Goal: Transaction & Acquisition: Purchase product/service

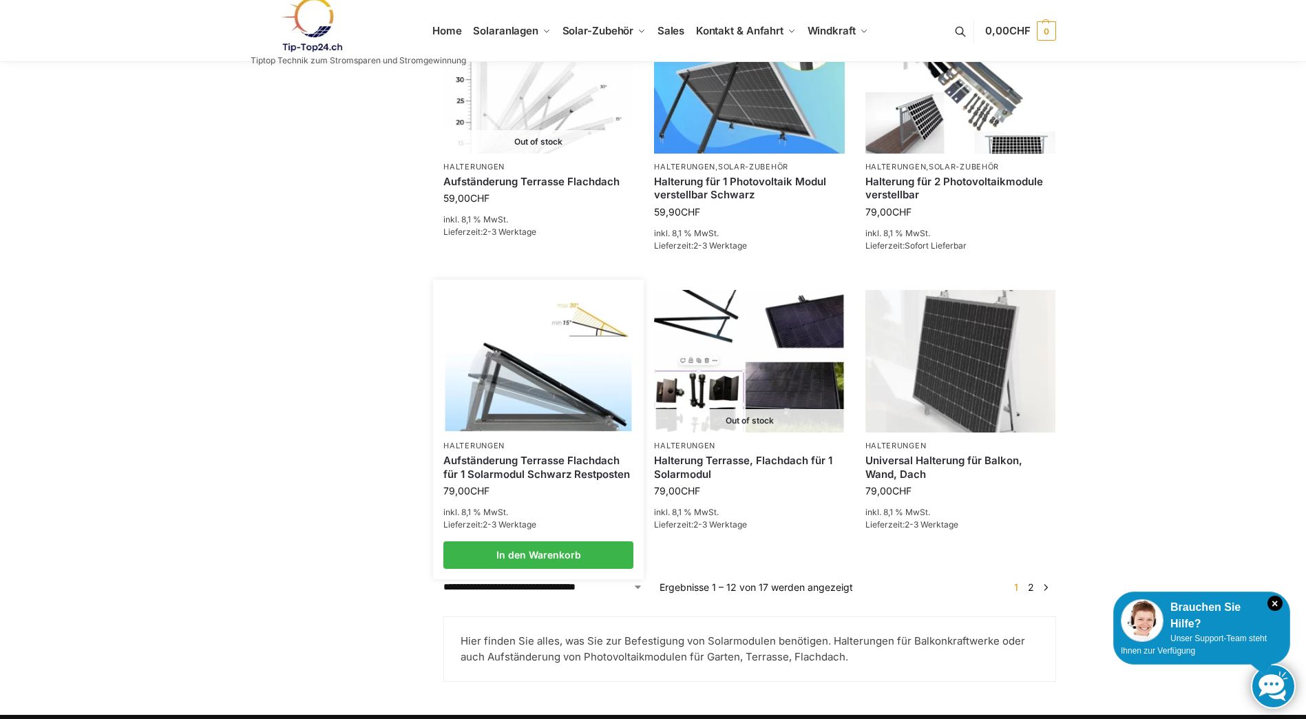
scroll to position [1170, 0]
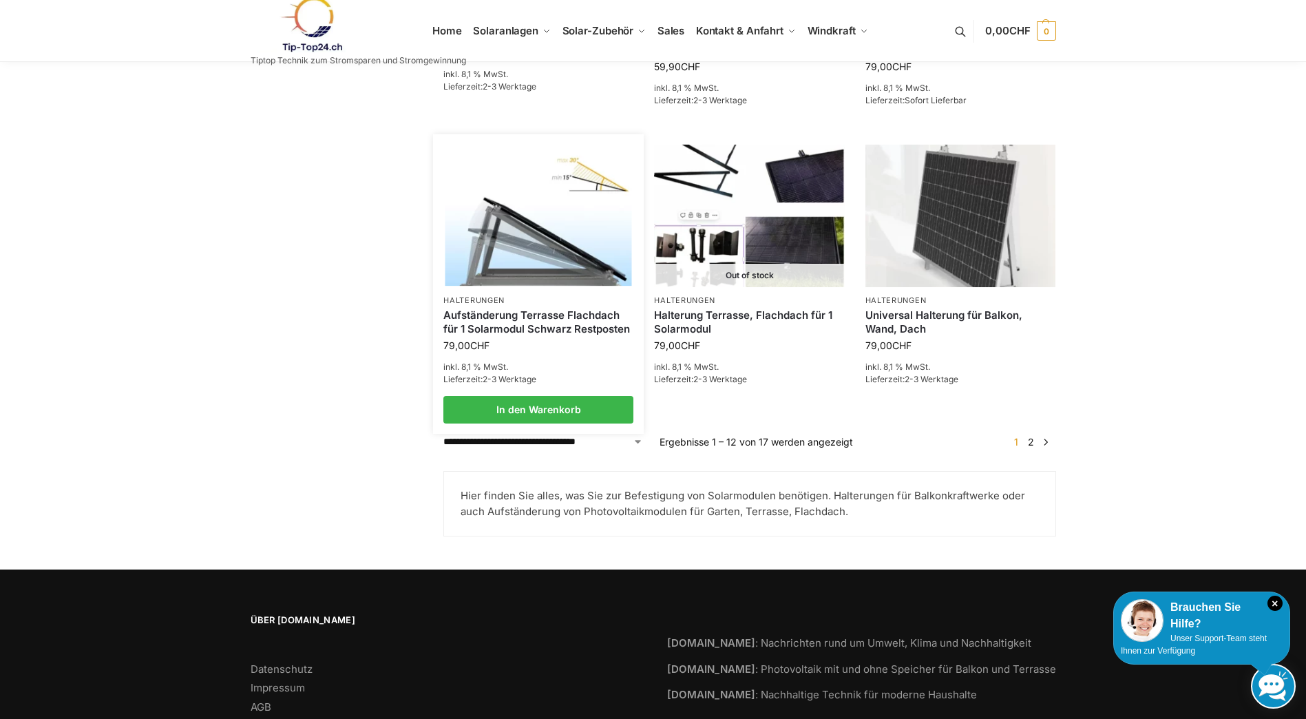
click at [526, 281] on img at bounding box center [538, 216] width 187 height 140
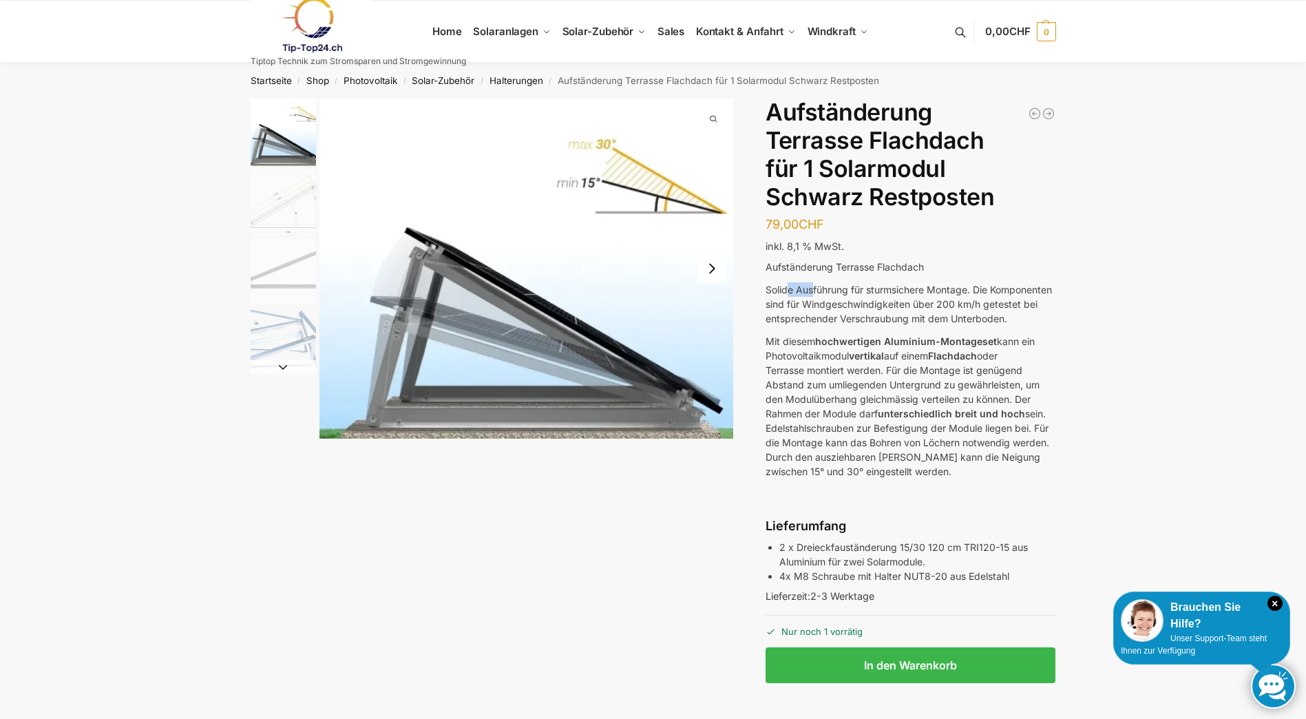
drag, startPoint x: 788, startPoint y: 288, endPoint x: 813, endPoint y: 287, distance: 25.5
click at [813, 287] on p "Solide Ausführung für sturmsichere Montage. Die Komponenten sind für Windgeschw…" at bounding box center [911, 303] width 290 height 43
drag, startPoint x: 813, startPoint y: 287, endPoint x: 787, endPoint y: 328, distance: 48.9
click at [787, 326] on p "Solide Ausführung für sturmsichere Montage. Die Komponenten sind für Windgeschw…" at bounding box center [911, 303] width 290 height 43
drag, startPoint x: 777, startPoint y: 330, endPoint x: 823, endPoint y: 328, distance: 46.2
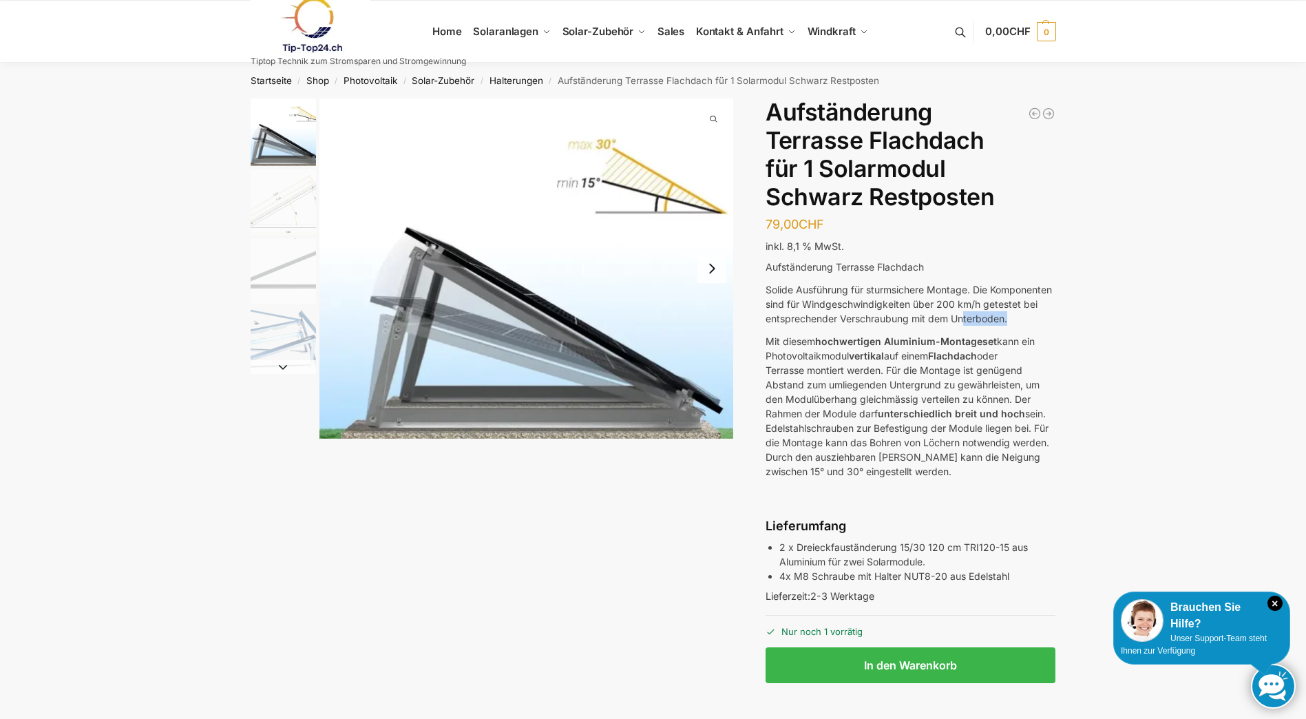
click at [823, 326] on p "Solide Ausführung für sturmsichere Montage. Die Komponenten sind für Windgeschw…" at bounding box center [911, 303] width 290 height 43
drag, startPoint x: 823, startPoint y: 328, endPoint x: 786, endPoint y: 355, distance: 46.8
click at [786, 355] on p "Mit diesem hochwertigen Aluminium-Montageset kann ein Photovoltaikmodul vertika…" at bounding box center [911, 406] width 290 height 145
drag, startPoint x: 780, startPoint y: 355, endPoint x: 940, endPoint y: 359, distance: 159.8
click at [940, 359] on p "Mit diesem hochwertigen Aluminium-Montageset kann ein Photovoltaikmodul vertika…" at bounding box center [911, 406] width 290 height 145
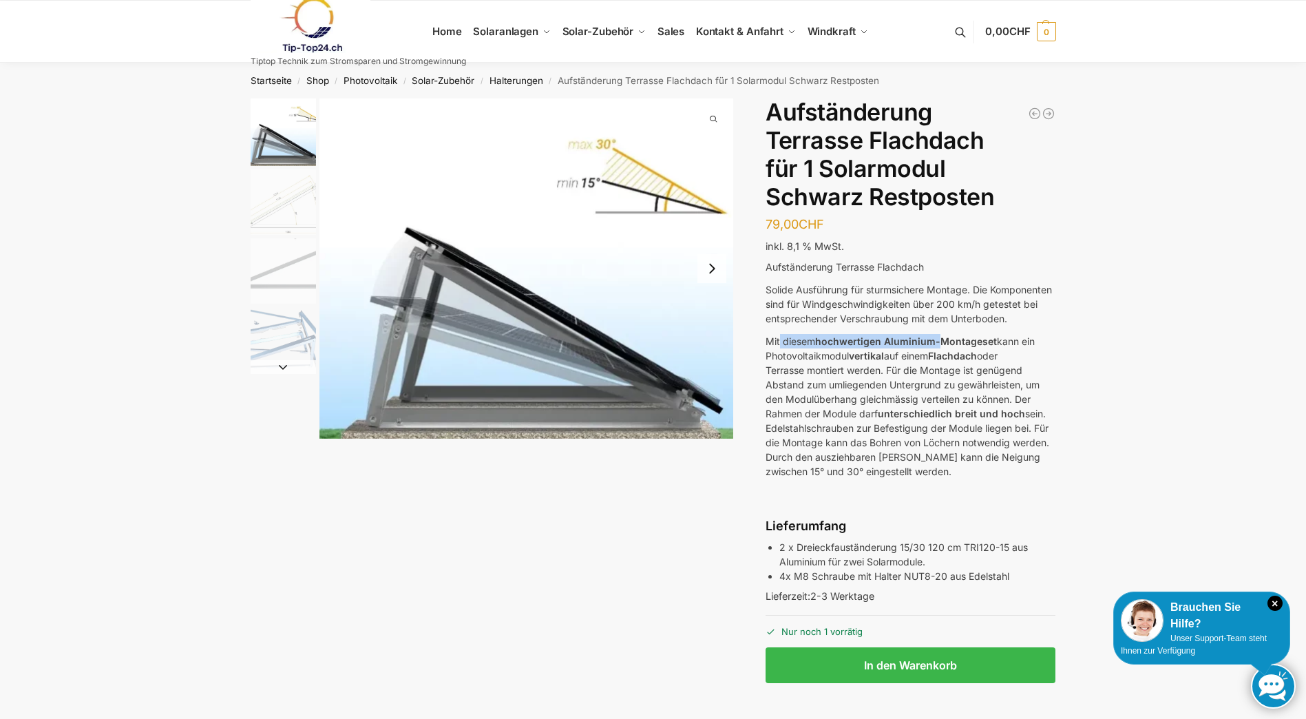
click at [261, 222] on img "2 / 4" at bounding box center [283, 201] width 65 height 65
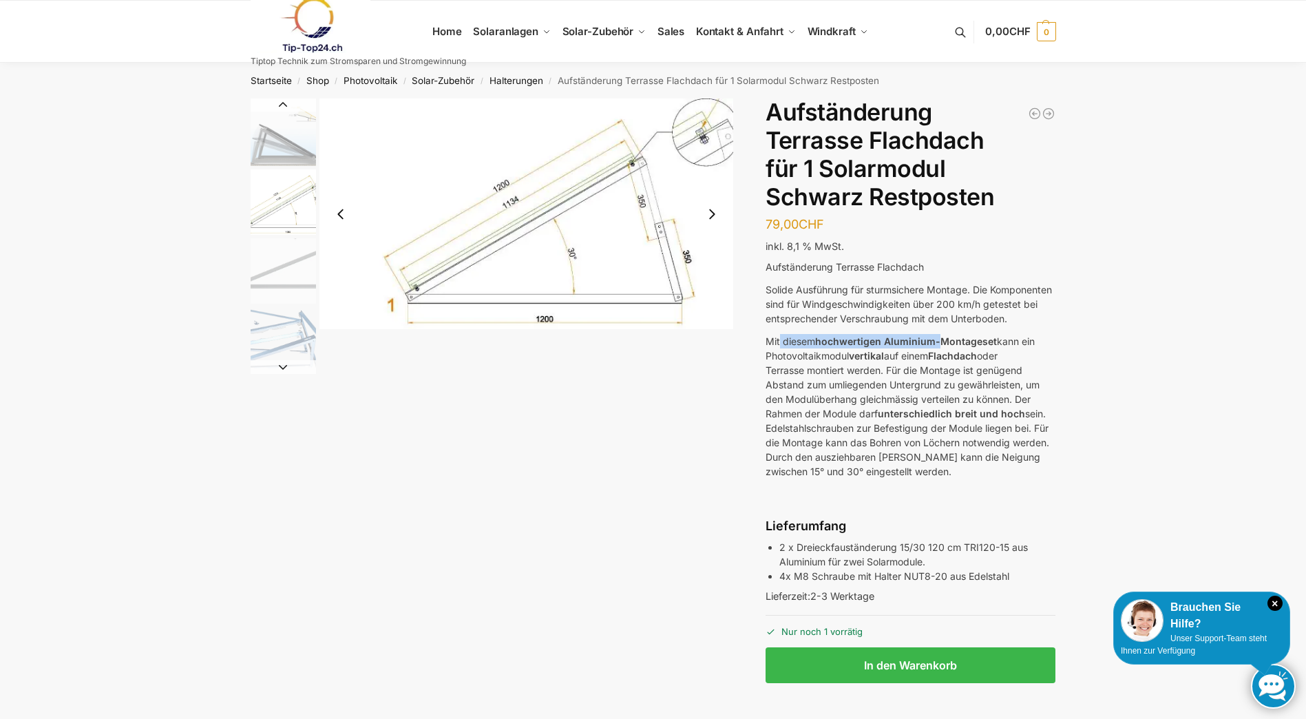
click at [269, 274] on img "3 / 4" at bounding box center [283, 270] width 65 height 65
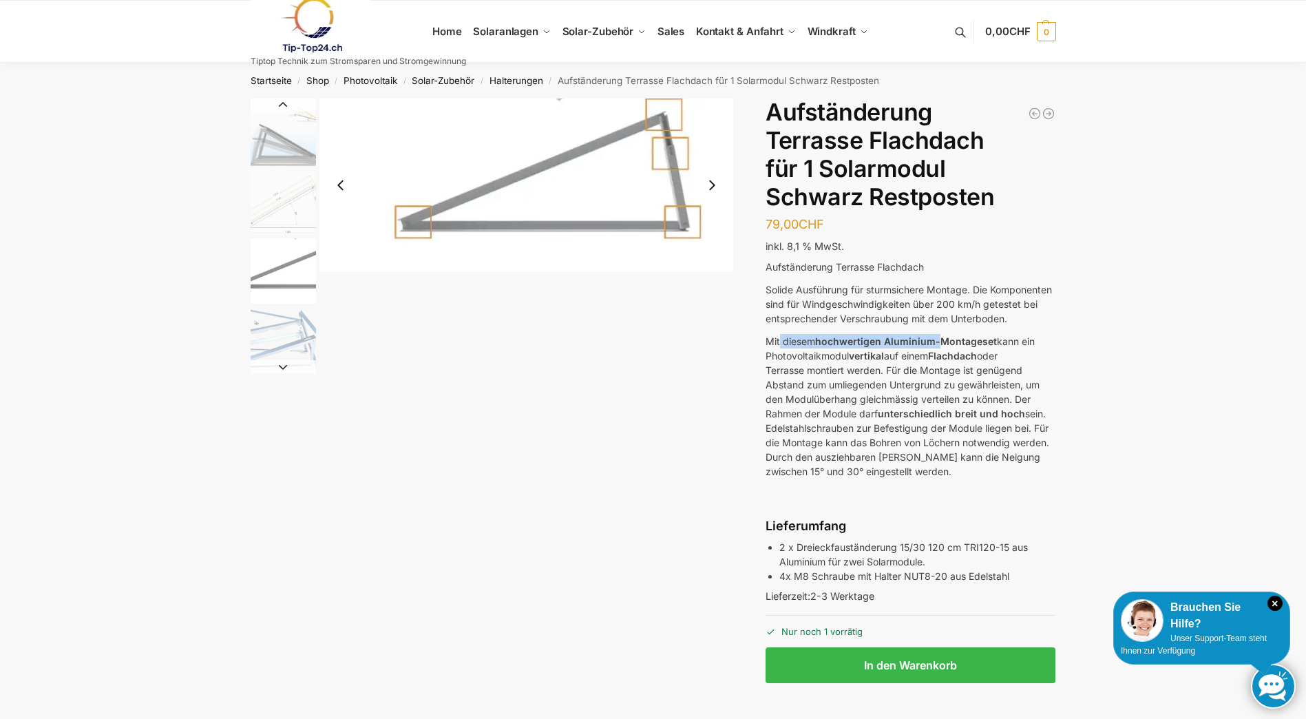
click at [273, 330] on img "4 / 4" at bounding box center [283, 339] width 65 height 65
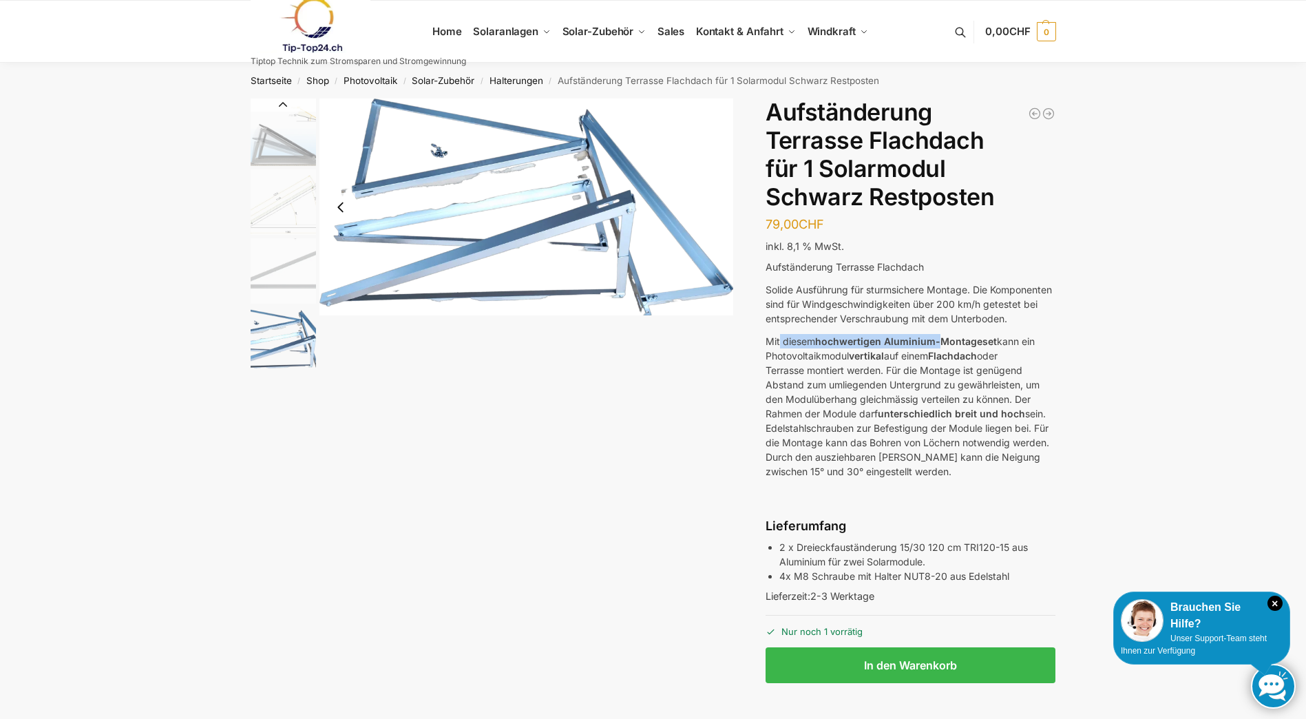
click at [269, 276] on img "3 / 4" at bounding box center [283, 270] width 65 height 65
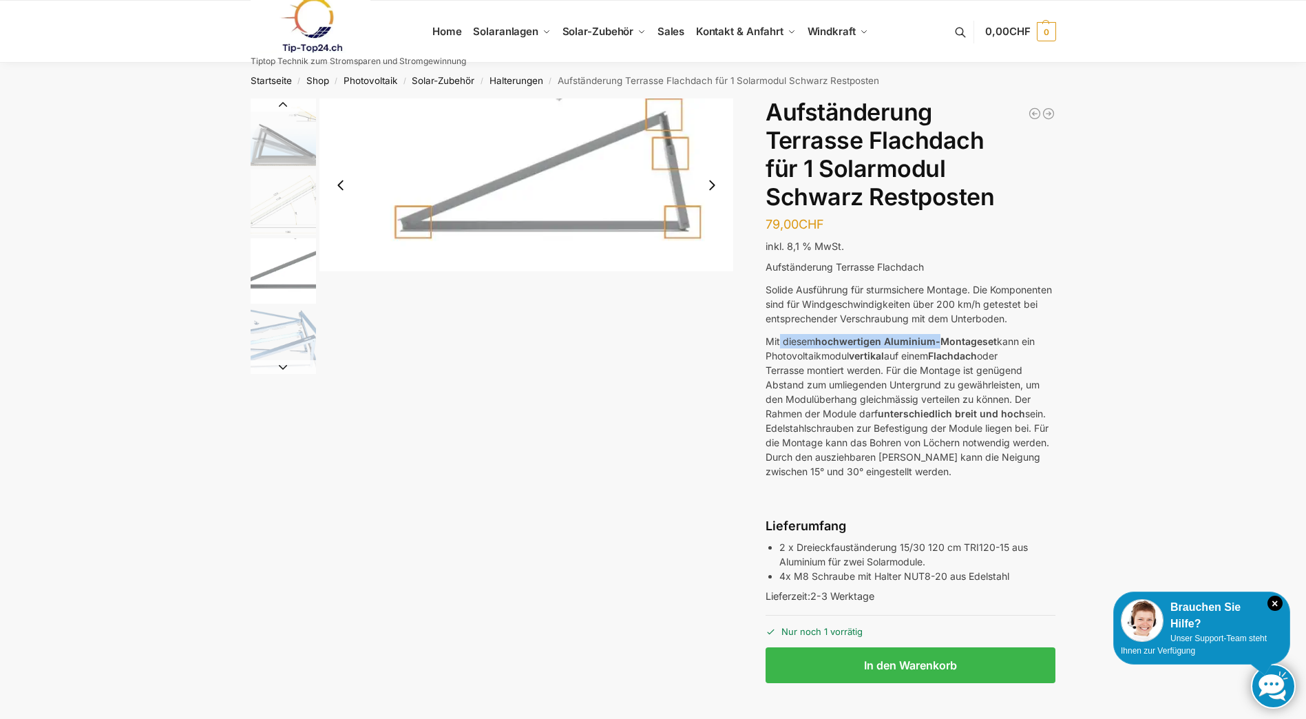
click at [270, 316] on img "4 / 4" at bounding box center [283, 339] width 65 height 65
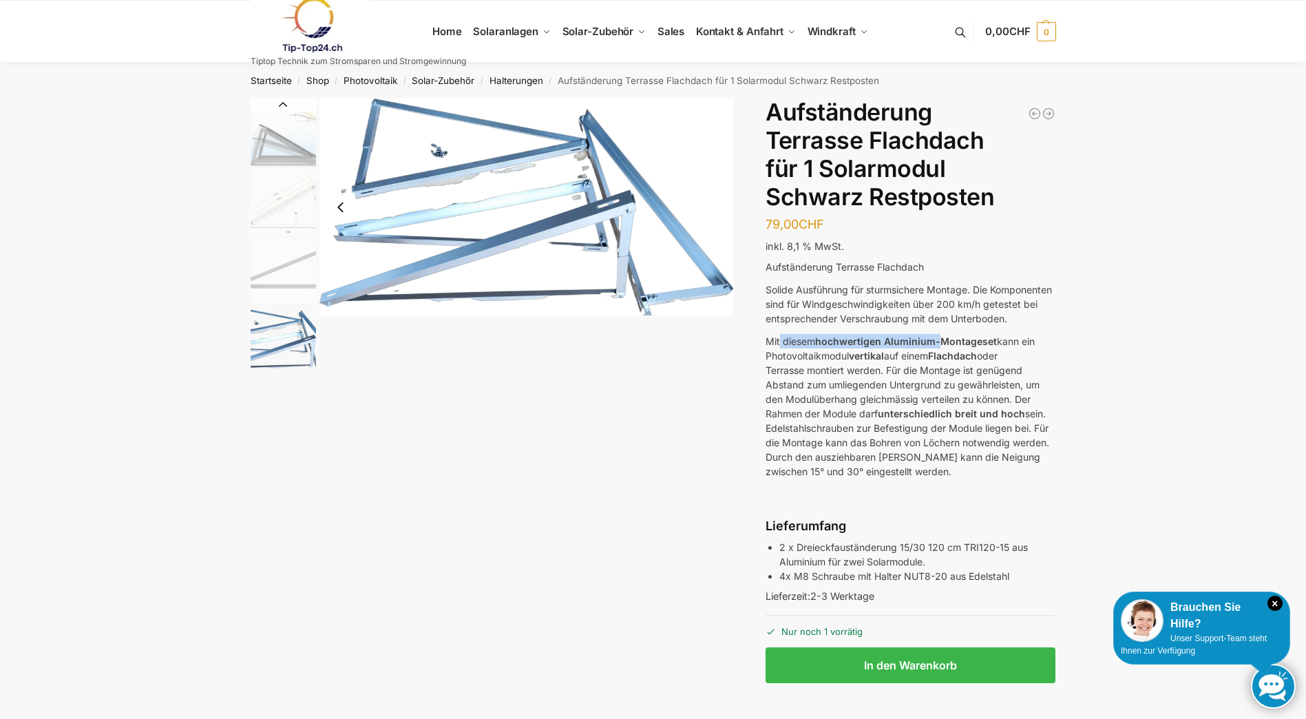
click at [285, 249] on img "3 / 4" at bounding box center [283, 270] width 65 height 65
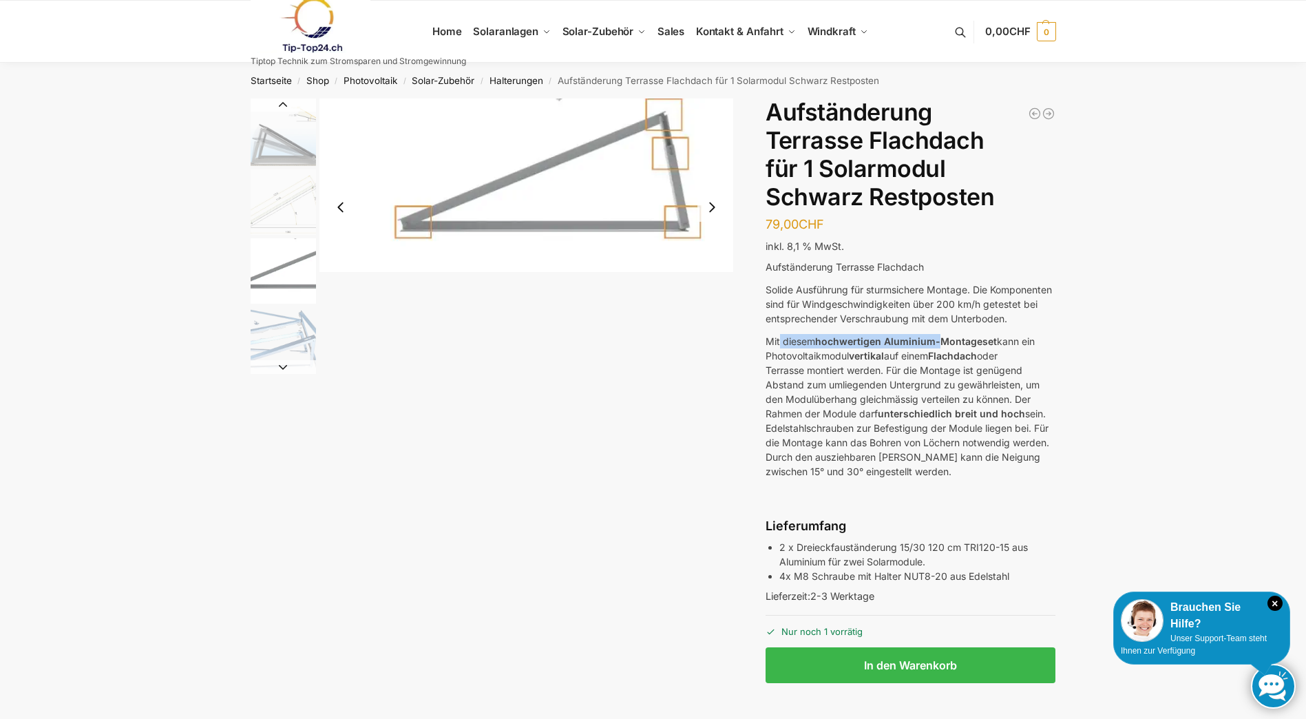
click at [284, 207] on img "2 / 4" at bounding box center [283, 201] width 65 height 65
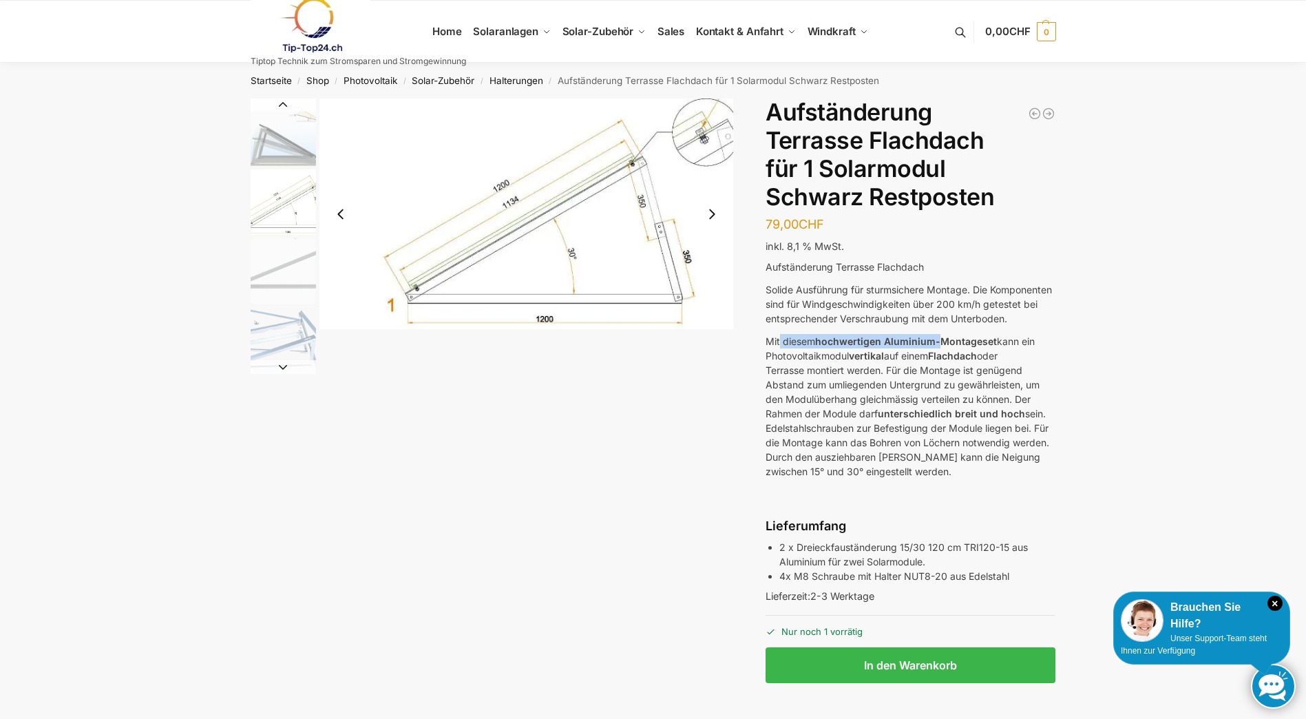
click at [284, 160] on img "1 / 4" at bounding box center [283, 131] width 65 height 67
